Goal: Task Accomplishment & Management: Complete application form

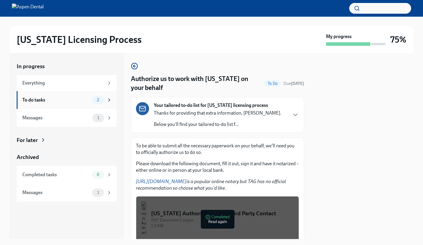
click at [44, 98] on div "To do tasks" at bounding box center [55, 100] width 67 height 7
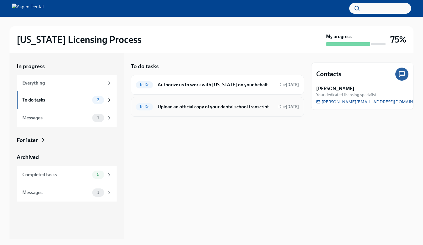
click at [249, 109] on h6 "Upload an official copy of your dental school transcript" at bounding box center [216, 106] width 116 height 7
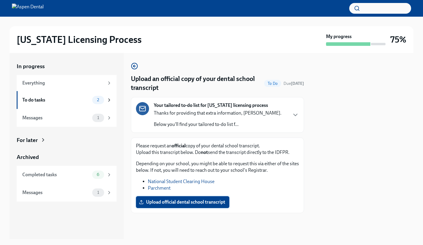
click at [185, 200] on span "Upload official dental school transcript" at bounding box center [182, 202] width 85 height 6
click at [0, 0] on input "Upload official dental school transcript" at bounding box center [0, 0] width 0 height 0
click at [75, 94] on div "To do tasks 2" at bounding box center [67, 100] width 100 height 18
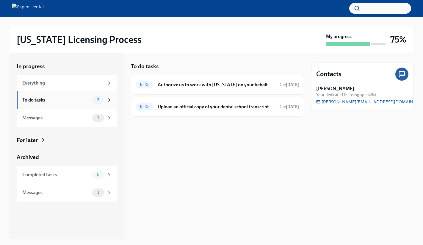
click at [72, 100] on div "To do tasks" at bounding box center [55, 100] width 67 height 7
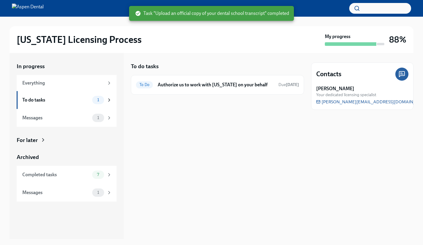
click at [256, 156] on div "To do tasks To Do Authorize us to work with [US_STATE] on your behalf Due [DATE]" at bounding box center [217, 146] width 173 height 186
